Goal: Task Accomplishment & Management: Manage account settings

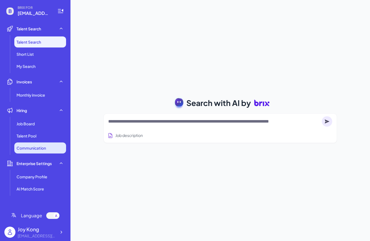
click at [44, 144] on li "Communication" at bounding box center [40, 147] width 52 height 11
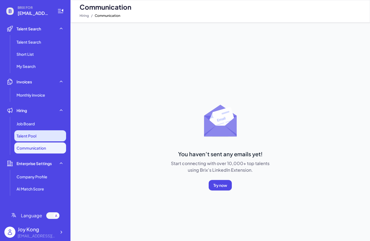
click at [43, 134] on li "Talent Pool" at bounding box center [40, 135] width 52 height 11
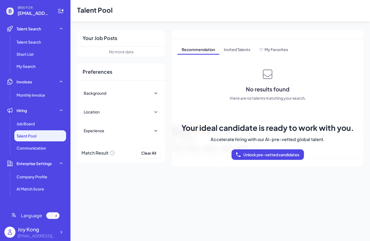
click at [133, 86] on div "Background Location Regions Asia-Pacific China Taiwan Hong Kong Macau Brunei Ca…" at bounding box center [121, 111] width 88 height 63
click at [155, 90] on div "Background" at bounding box center [121, 93] width 75 height 12
click at [148, 123] on div "Location" at bounding box center [121, 118] width 75 height 12
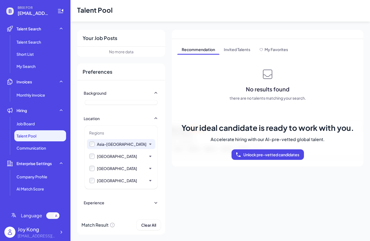
click at [132, 140] on div "Asia-[GEOGRAPHIC_DATA]" at bounding box center [121, 144] width 68 height 10
click at [97, 144] on label "Asia-[GEOGRAPHIC_DATA]" at bounding box center [121, 144] width 64 height 6
click at [231, 44] on div "Recommendation Invited Talents My Favorites No results found there are no talen…" at bounding box center [268, 98] width 192 height 136
click at [237, 50] on span "Invited Talents" at bounding box center [237, 49] width 35 height 9
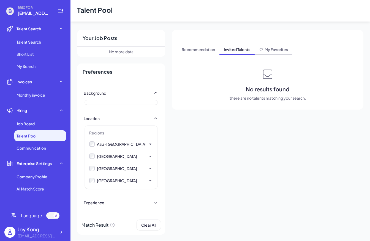
click at [267, 49] on span "My Favorites" at bounding box center [276, 49] width 23 height 5
click at [98, 8] on header "Talent Pool" at bounding box center [221, 10] width 300 height 21
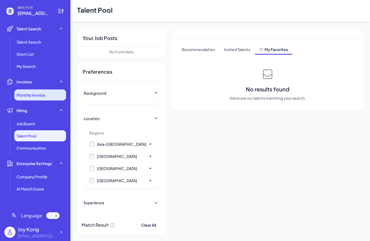
click at [32, 93] on span "Monthly invoice" at bounding box center [31, 95] width 29 height 6
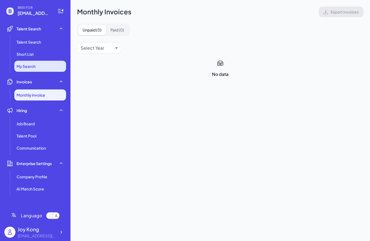
click at [31, 65] on span "My Search" at bounding box center [26, 66] width 19 height 6
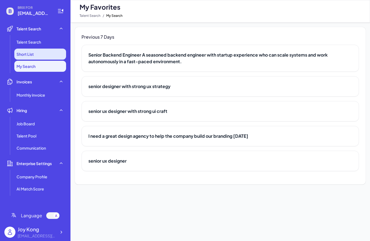
click at [31, 57] on li "Short List" at bounding box center [40, 54] width 52 height 11
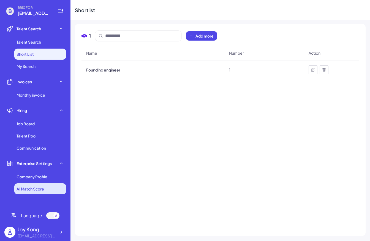
click at [44, 185] on li "AI Match Score" at bounding box center [40, 188] width 52 height 11
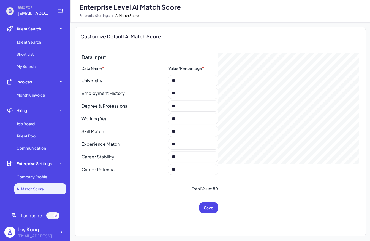
click at [58, 225] on div "Joy Kong joy@joinbrix.com" at bounding box center [35, 232] width 62 height 18
click at [60, 232] on icon at bounding box center [61, 232] width 6 height 6
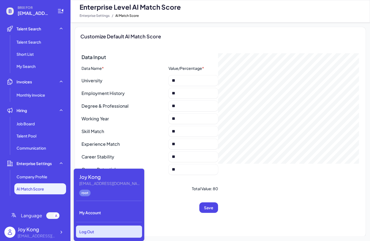
click at [95, 231] on div "Log Out" at bounding box center [109, 231] width 66 height 12
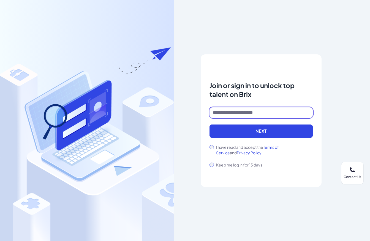
click at [254, 111] on input at bounding box center [261, 112] width 103 height 10
type input "**********"
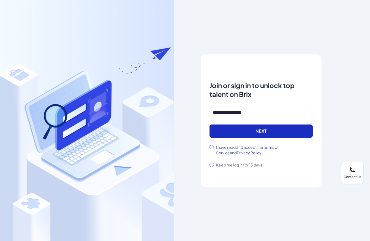
click at [226, 134] on button "Next" at bounding box center [261, 130] width 103 height 13
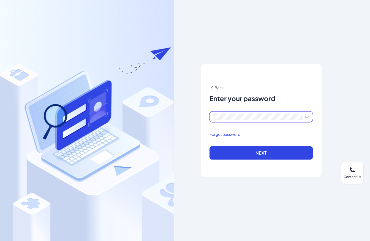
click at [210, 146] on button "Next" at bounding box center [261, 152] width 103 height 13
click at [306, 118] on icon at bounding box center [307, 116] width 4 height 4
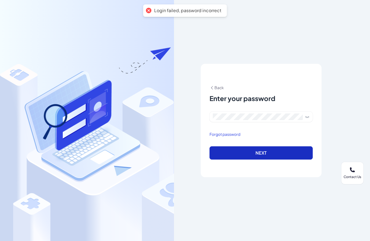
click at [274, 153] on button "Next" at bounding box center [261, 152] width 103 height 13
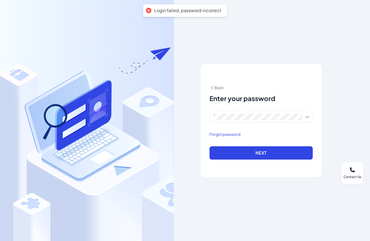
click at [215, 84] on div "Back Enter your password Forgot password Next" at bounding box center [261, 120] width 103 height 78
click at [215, 86] on span "Back" at bounding box center [217, 87] width 14 height 5
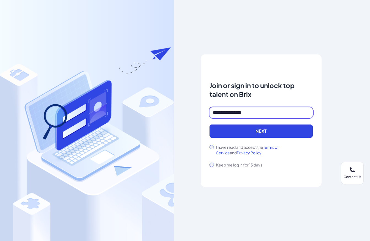
drag, startPoint x: 247, startPoint y: 112, endPoint x: 162, endPoint y: 105, distance: 85.2
click at [162, 105] on div "**********" at bounding box center [185, 120] width 370 height 241
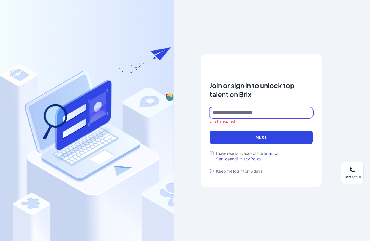
click at [220, 114] on input at bounding box center [261, 112] width 103 height 10
type input "**********"
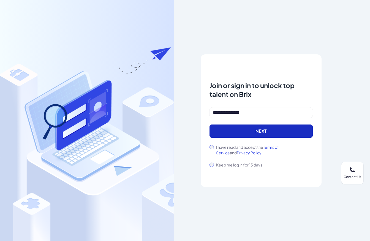
click at [242, 130] on button "Next" at bounding box center [261, 130] width 103 height 13
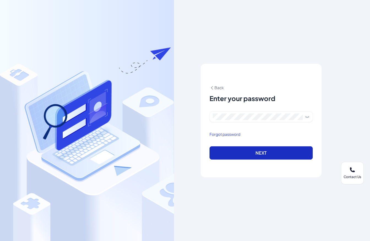
click at [252, 152] on button "Next" at bounding box center [261, 152] width 103 height 13
click at [272, 148] on button "Next" at bounding box center [261, 152] width 103 height 13
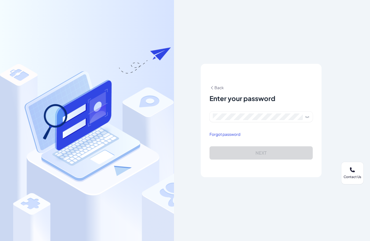
click at [307, 117] on icon at bounding box center [307, 117] width 0 height 1
click at [306, 117] on icon at bounding box center [308, 116] width 4 height 2
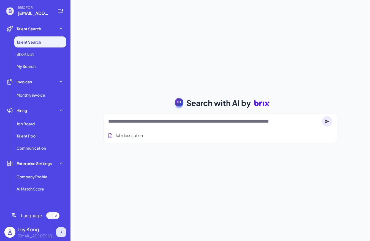
click at [63, 232] on icon at bounding box center [61, 232] width 6 height 6
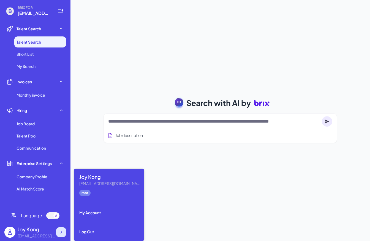
click at [63, 232] on icon at bounding box center [61, 232] width 6 height 6
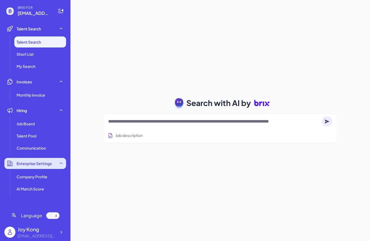
click at [42, 168] on div "Enterprise Settings" at bounding box center [35, 163] width 62 height 11
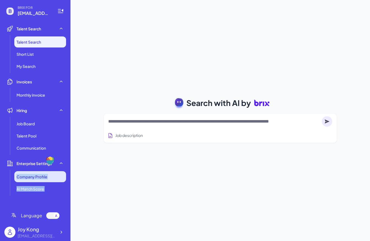
click at [41, 180] on li "Company Profile" at bounding box center [40, 176] width 52 height 11
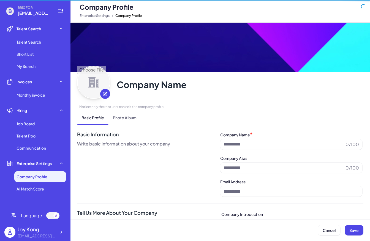
type input "**********"
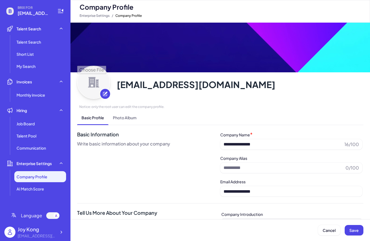
click at [136, 152] on div "Basic Information Write basic information about your company" at bounding box center [148, 163] width 143 height 66
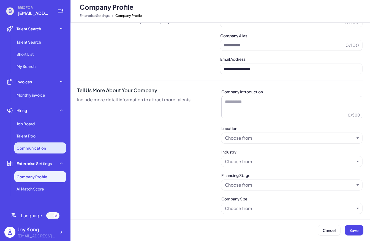
click at [22, 149] on span "Communication" at bounding box center [31, 148] width 29 height 6
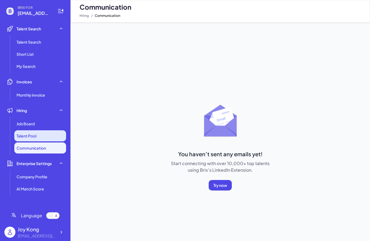
click at [30, 140] on li "Talent Pool" at bounding box center [40, 135] width 52 height 11
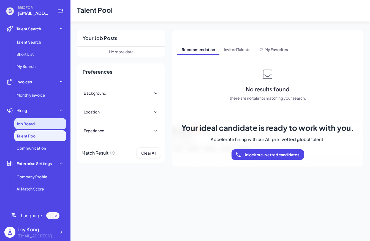
click at [26, 127] on div "Job Board" at bounding box center [40, 123] width 52 height 11
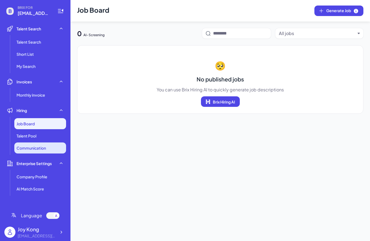
click at [35, 148] on span "Communication" at bounding box center [31, 148] width 29 height 6
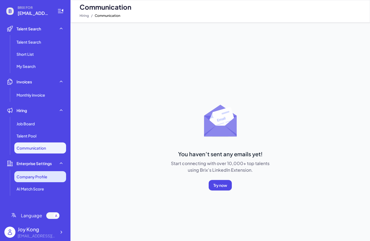
click at [47, 177] on span "Company Profile" at bounding box center [32, 177] width 31 height 6
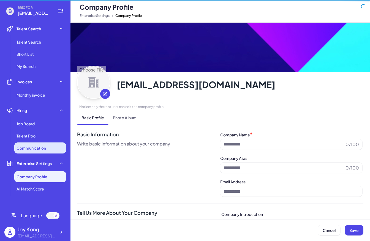
type input "**********"
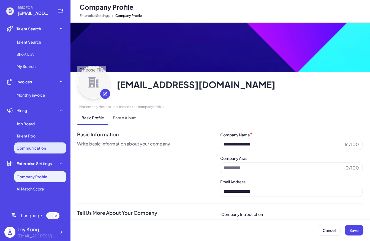
click at [36, 148] on span "Communication" at bounding box center [31, 148] width 29 height 6
